Goal: Navigation & Orientation: Find specific page/section

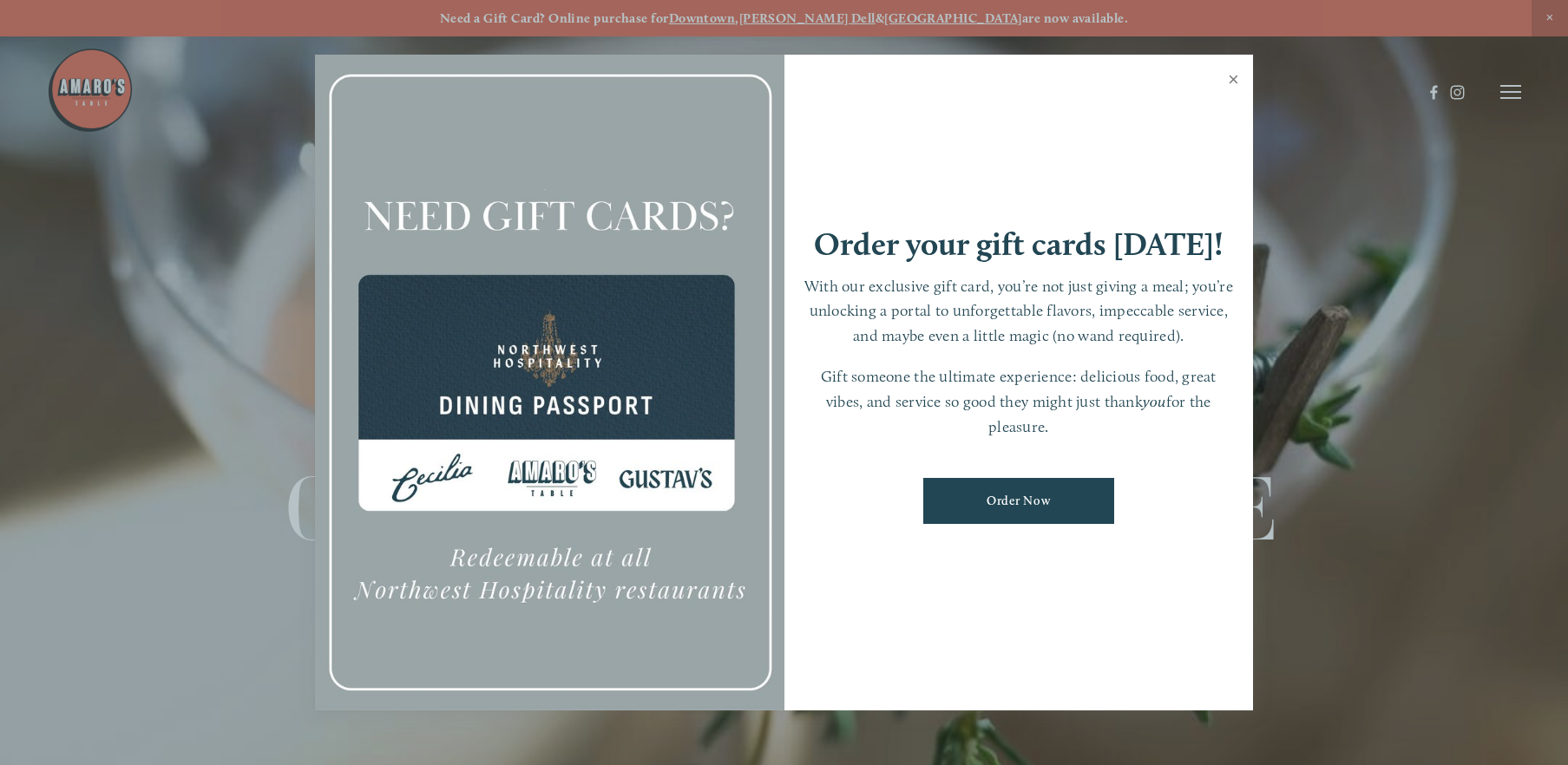
click at [1228, 74] on link "Close" at bounding box center [1234, 81] width 34 height 49
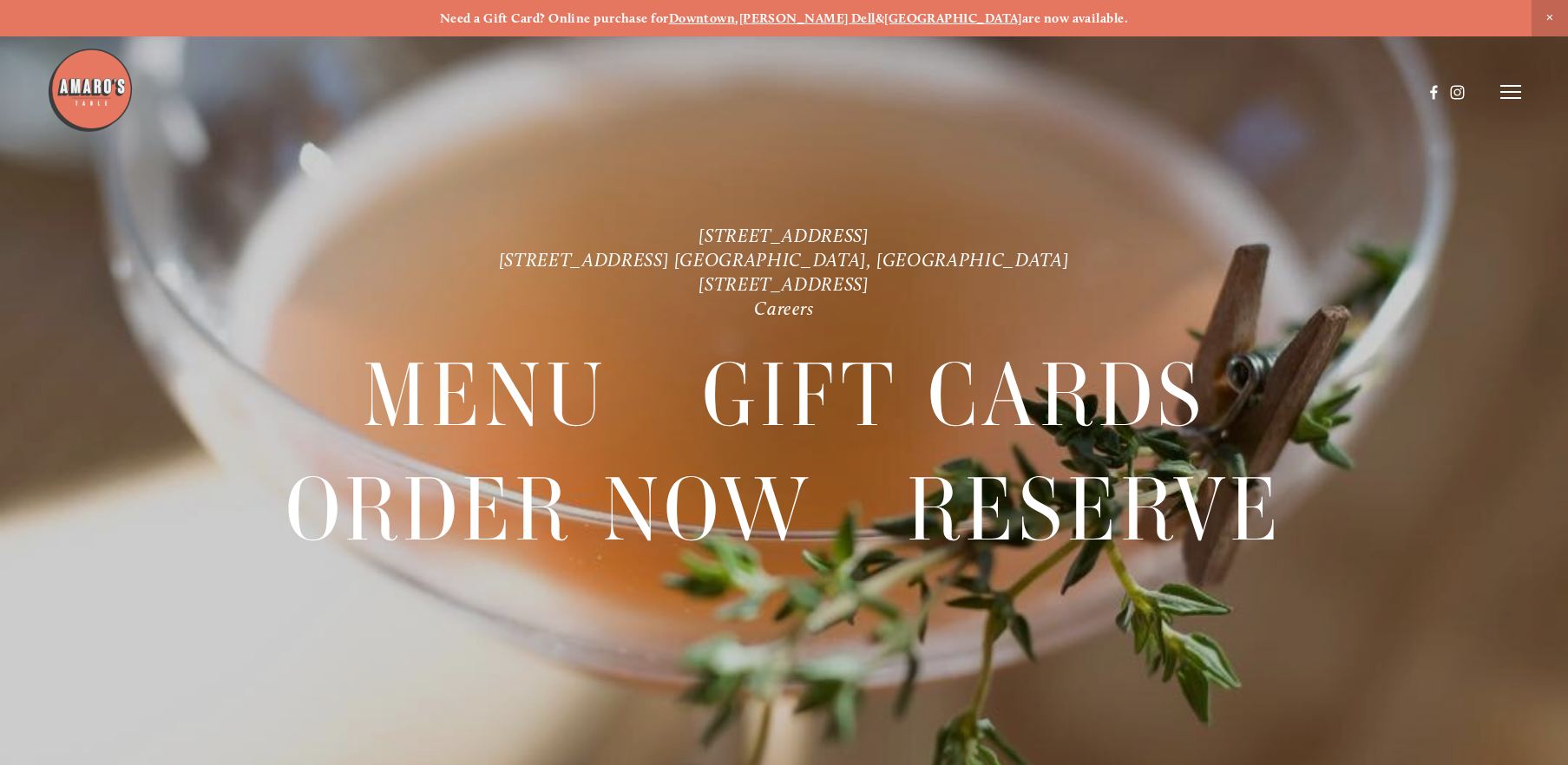
click at [1511, 92] on line at bounding box center [1511, 92] width 21 height 0
click at [1286, 92] on span "Visit" at bounding box center [1284, 92] width 26 height 16
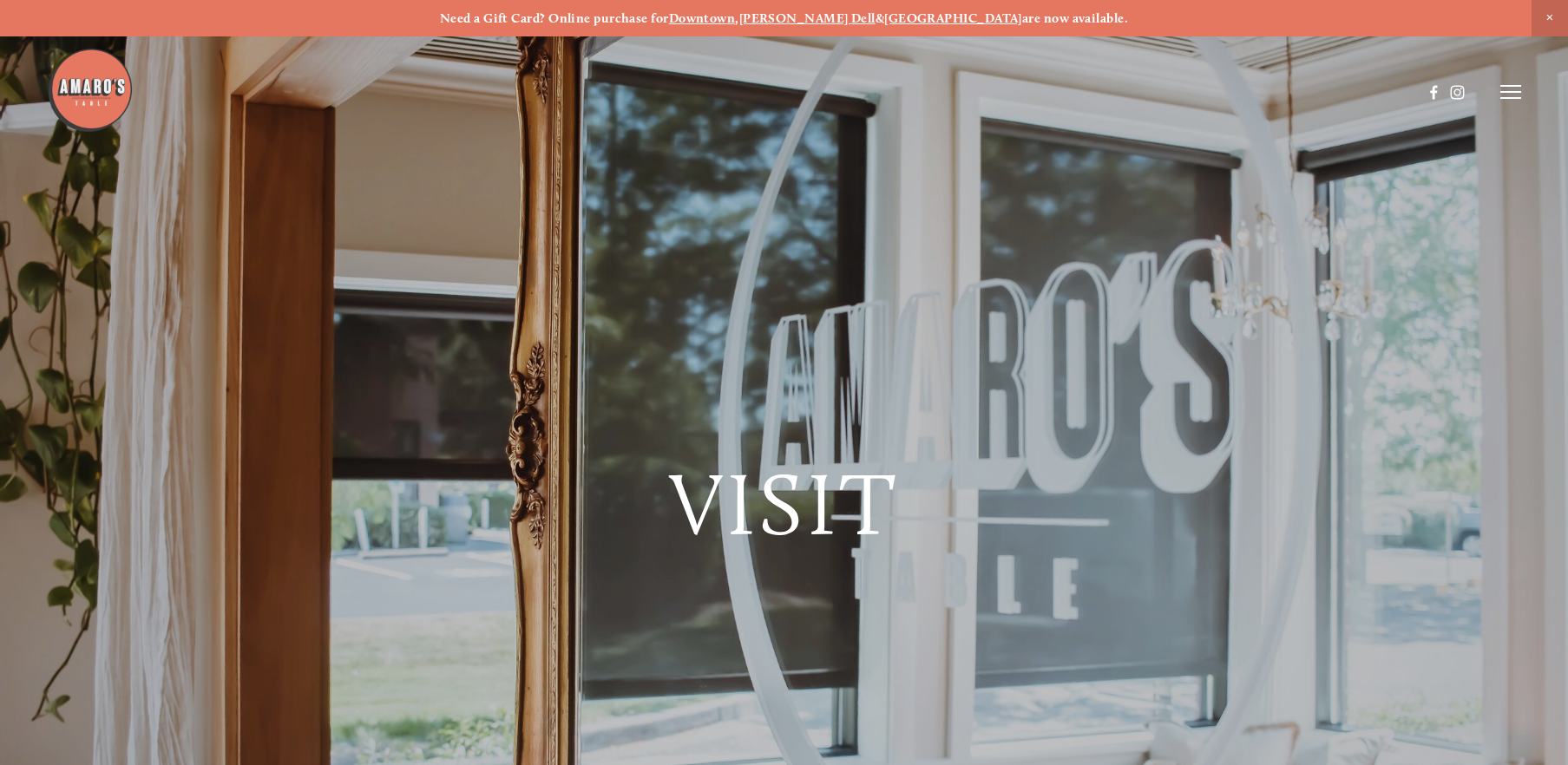
click at [1509, 98] on line at bounding box center [1511, 98] width 21 height 0
click at [1216, 91] on span "Order Now" at bounding box center [1225, 92] width 67 height 16
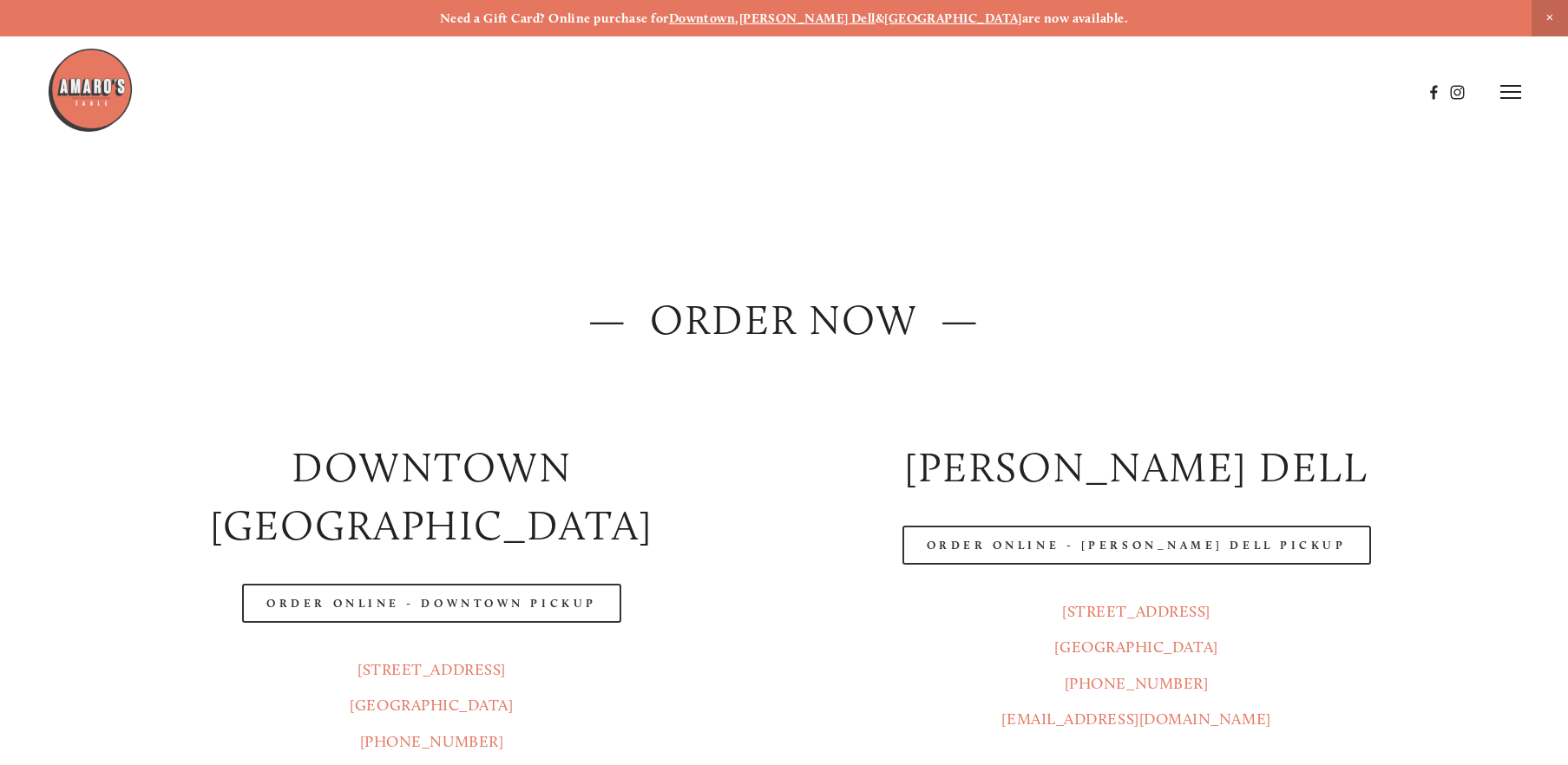
click at [1503, 94] on icon at bounding box center [1511, 92] width 21 height 16
click at [1165, 94] on span "Menu" at bounding box center [1161, 92] width 35 height 16
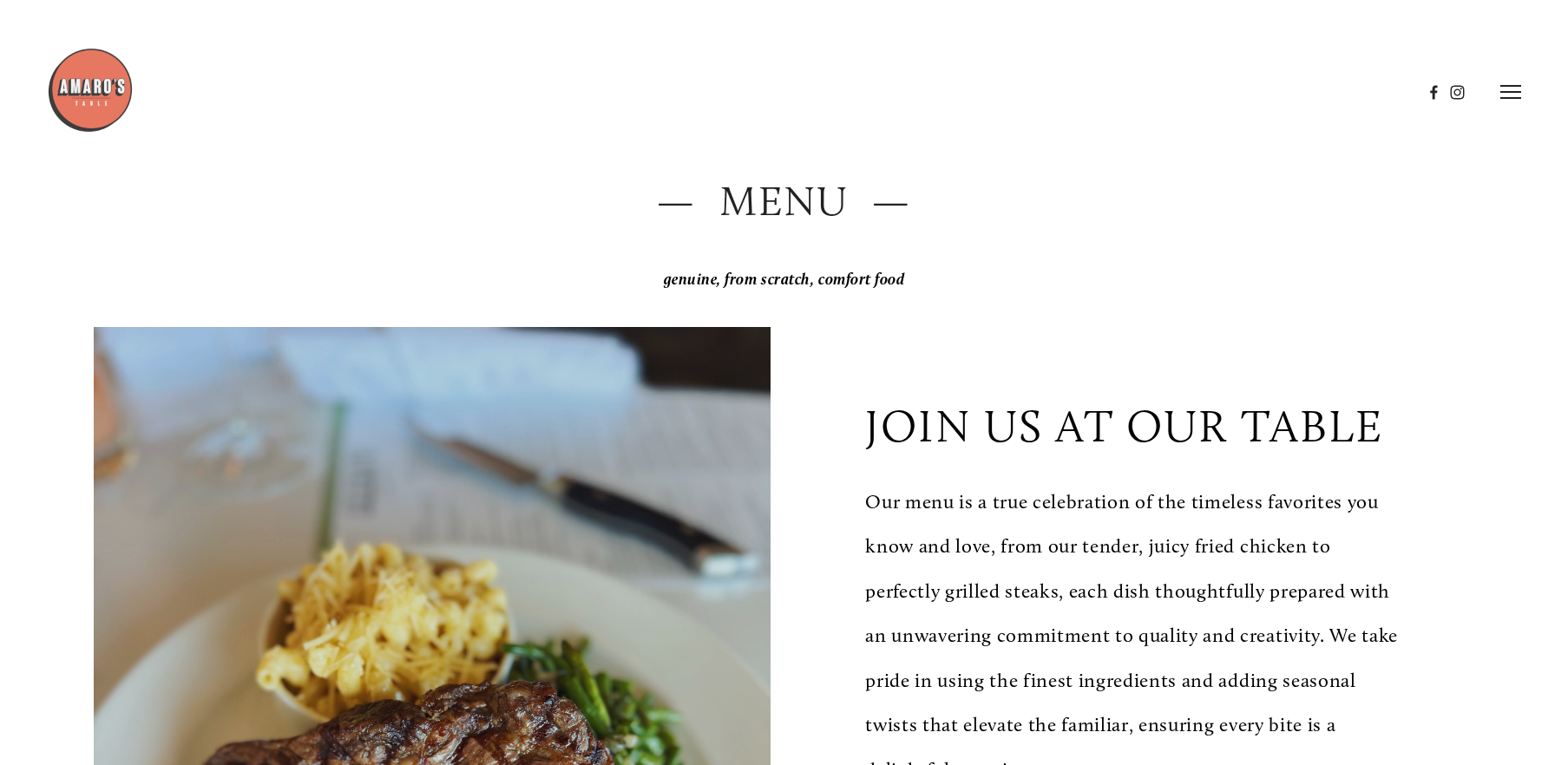
scroll to position [18, 0]
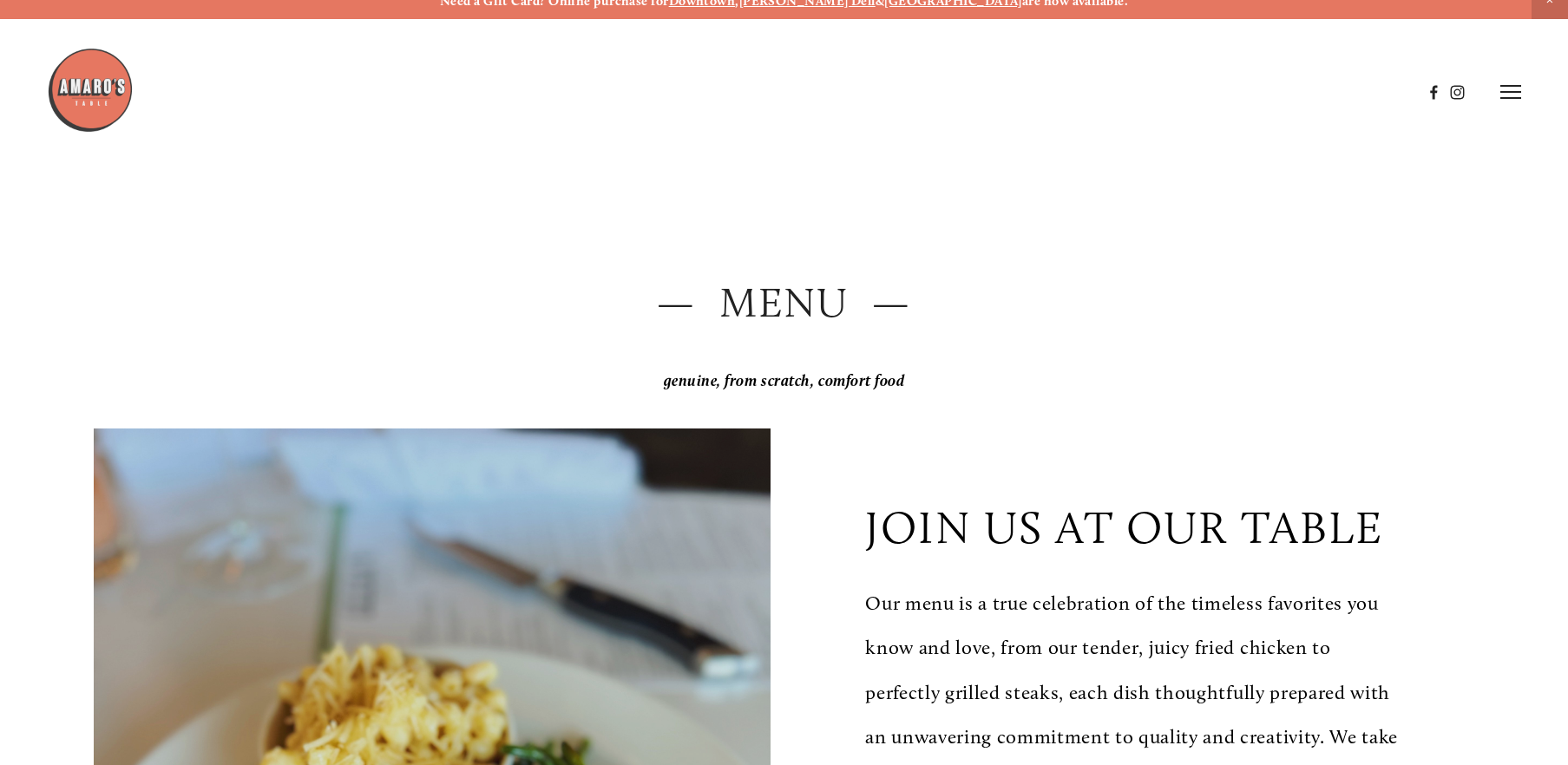
click at [1486, 97] on header "Menu Order Now Visit Gallery 0" at bounding box center [784, 92] width 1474 height 184
click at [1507, 98] on line at bounding box center [1511, 98] width 21 height 0
click at [1291, 88] on span "Visit" at bounding box center [1284, 92] width 26 height 16
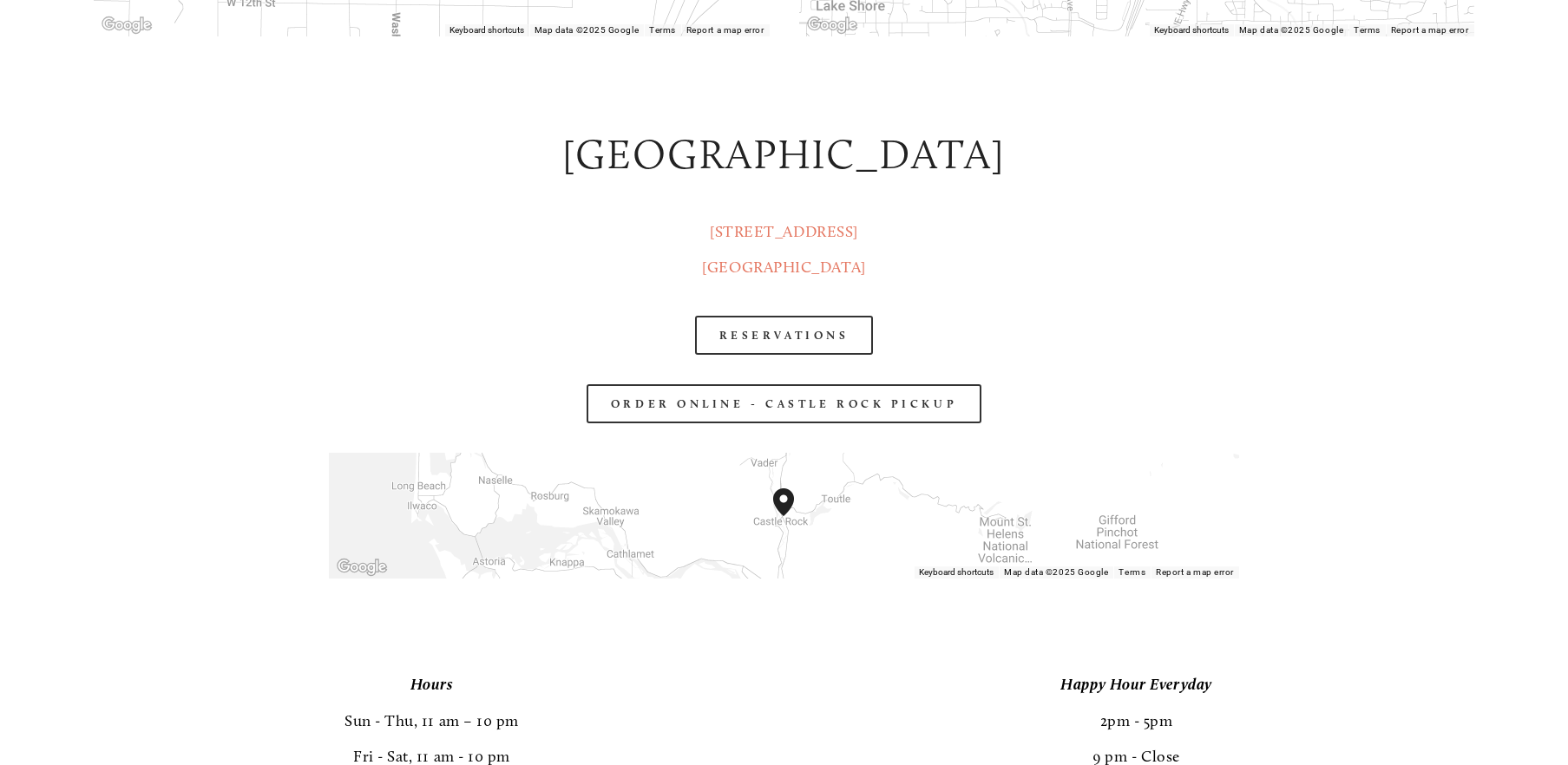
scroll to position [2949, 0]
